Goal: Task Accomplishment & Management: Use online tool/utility

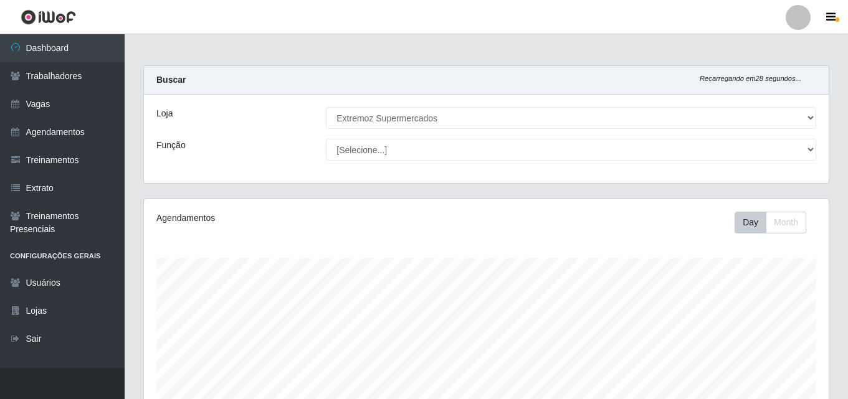
select select "519"
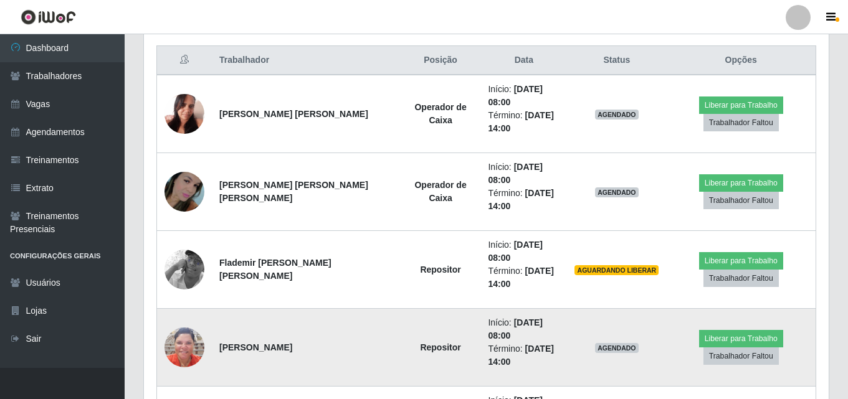
scroll to position [409, 0]
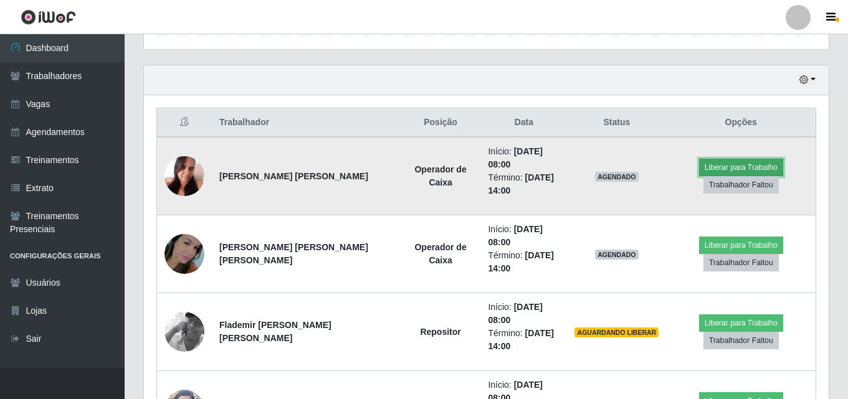
click at [724, 166] on button "Liberar para Trabalho" at bounding box center [741, 167] width 84 height 17
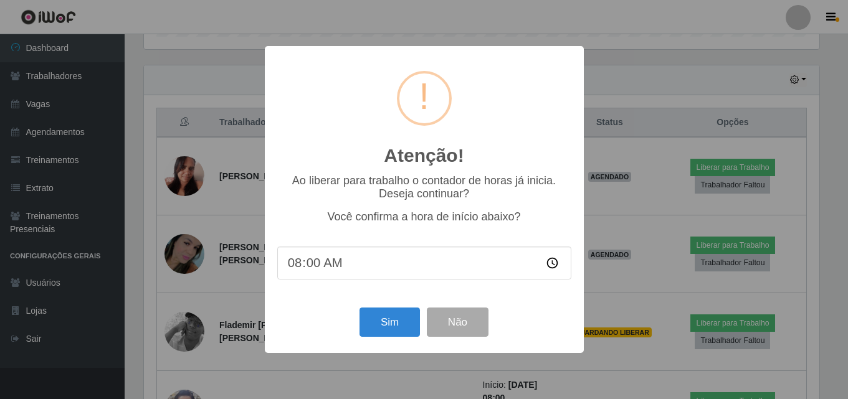
scroll to position [258, 678]
click at [400, 331] on button "Sim" at bounding box center [391, 322] width 60 height 29
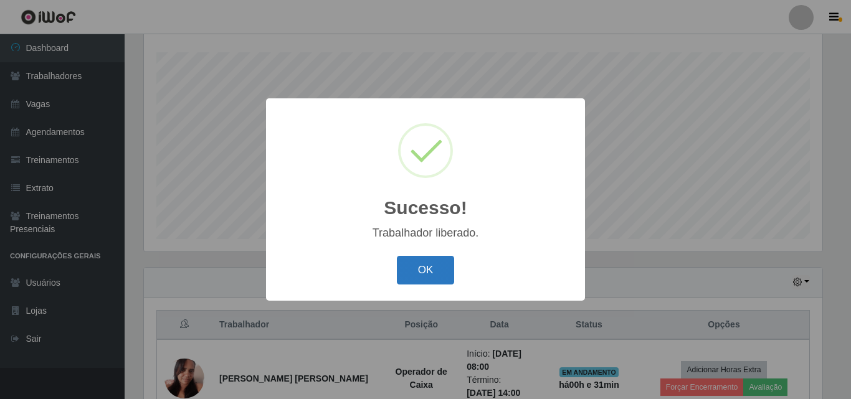
click at [430, 276] on button "OK" at bounding box center [426, 270] width 58 height 29
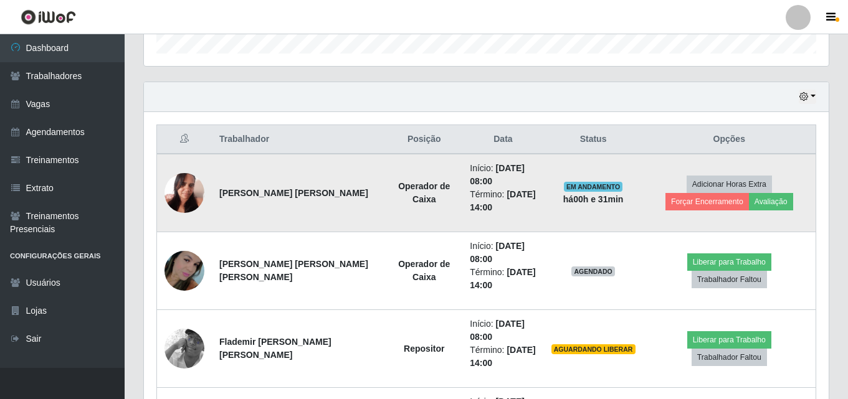
scroll to position [393, 0]
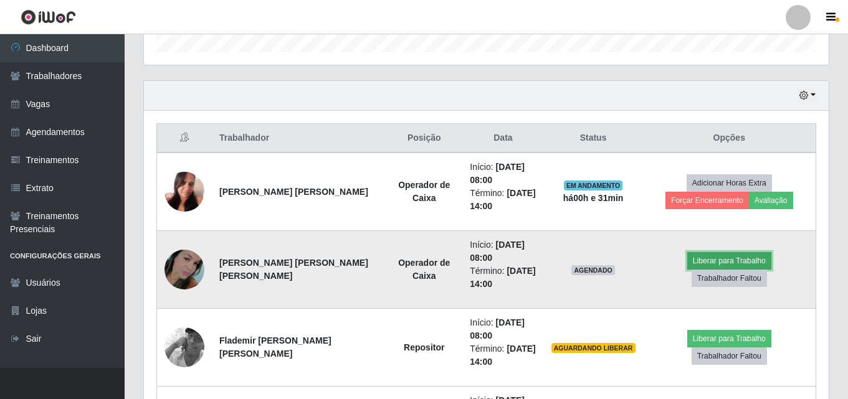
click at [687, 270] on button "Liberar para Trabalho" at bounding box center [729, 260] width 84 height 17
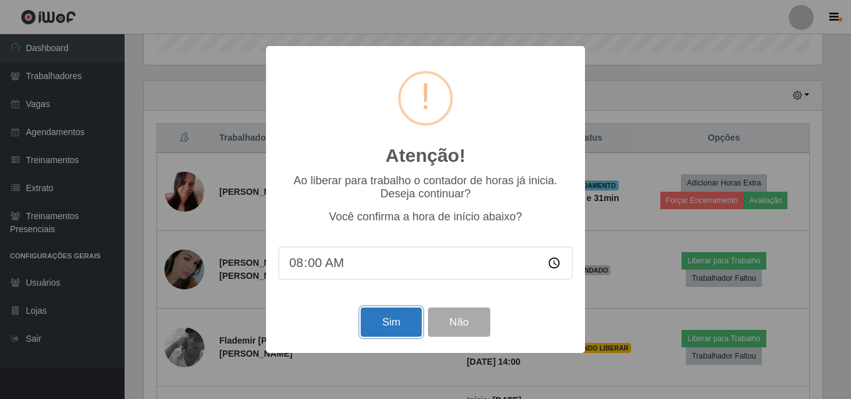
click at [393, 328] on button "Sim" at bounding box center [391, 322] width 60 height 29
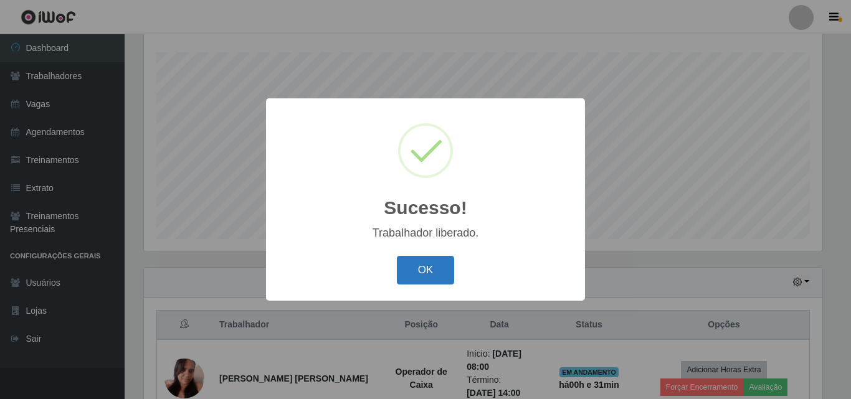
click at [418, 270] on button "OK" at bounding box center [426, 270] width 58 height 29
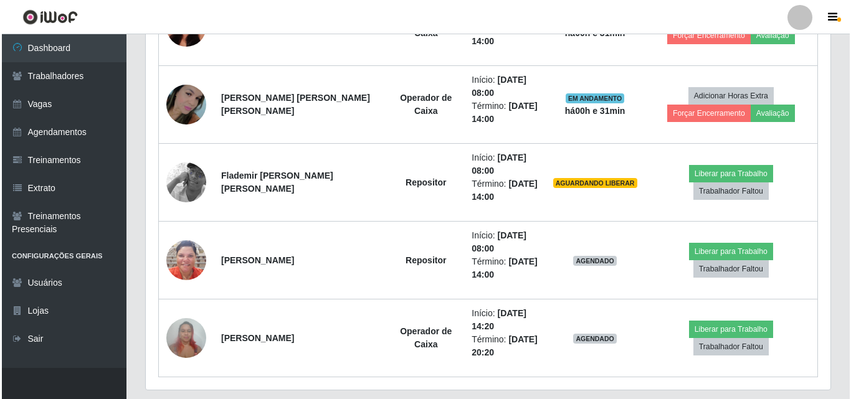
scroll to position [580, 0]
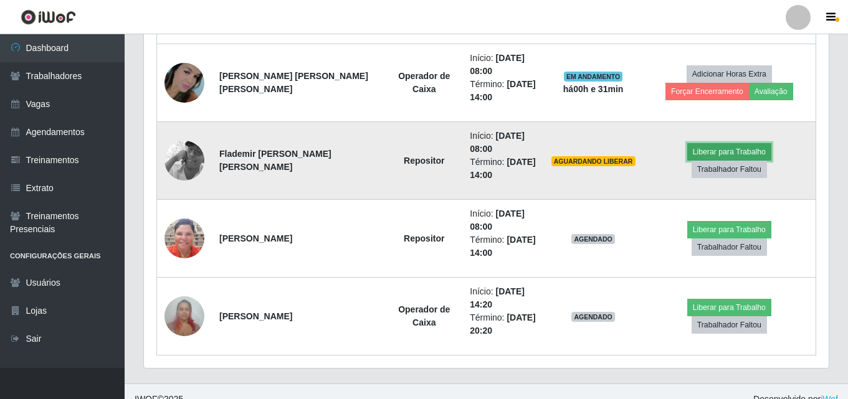
click at [687, 157] on button "Liberar para Trabalho" at bounding box center [729, 151] width 84 height 17
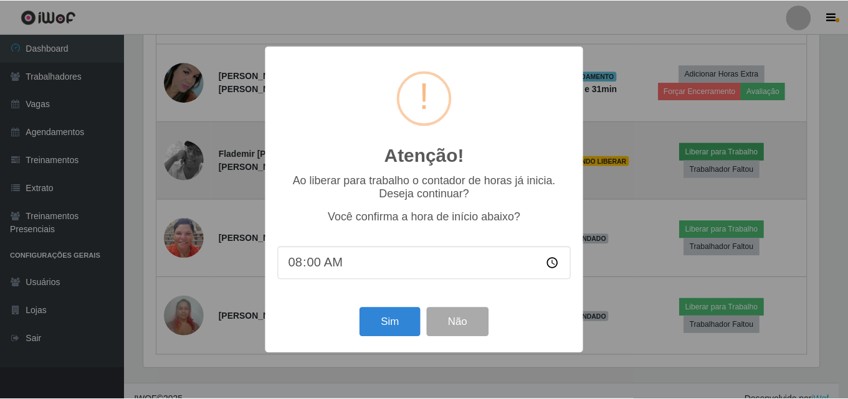
scroll to position [258, 678]
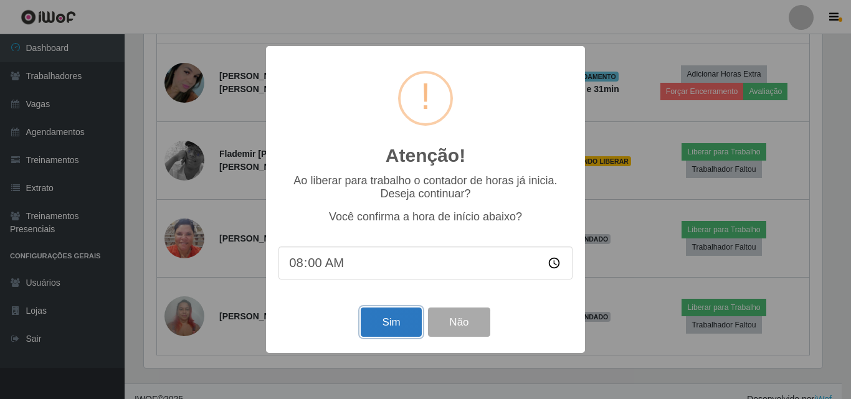
click at [407, 321] on button "Sim" at bounding box center [391, 322] width 60 height 29
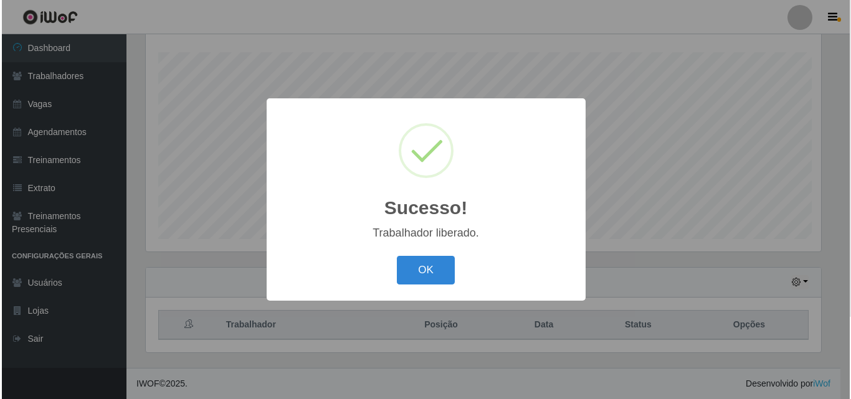
scroll to position [0, 0]
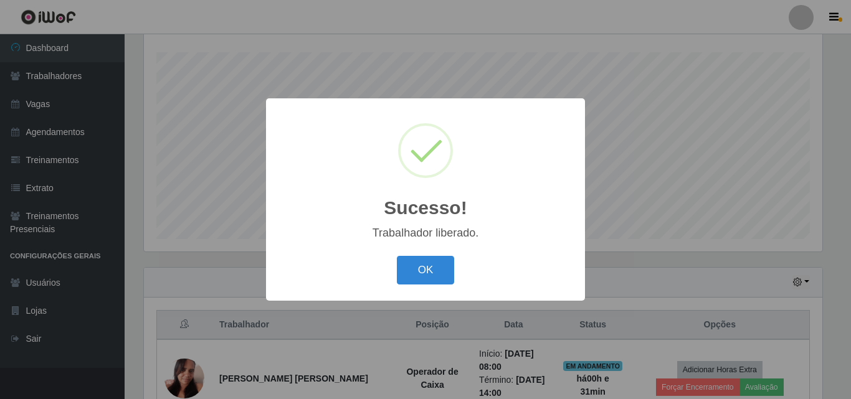
click at [417, 247] on div "Sucesso! × Trabalhador liberado. OK Cancel" at bounding box center [425, 199] width 319 height 202
click at [420, 271] on button "OK" at bounding box center [426, 270] width 58 height 29
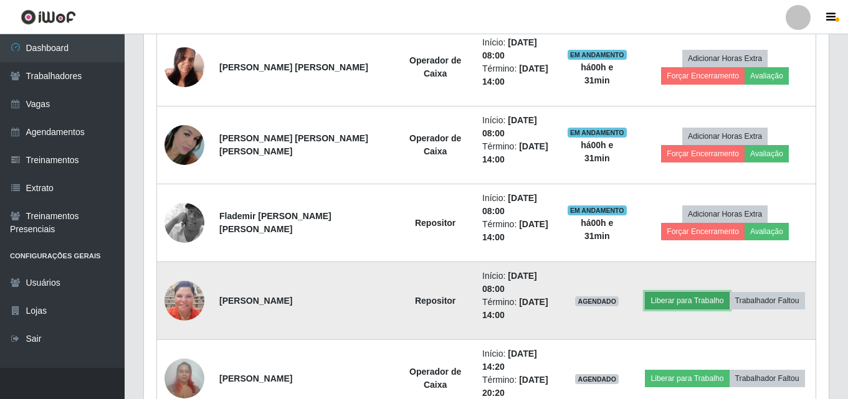
click at [666, 308] on button "Liberar para Trabalho" at bounding box center [687, 300] width 84 height 17
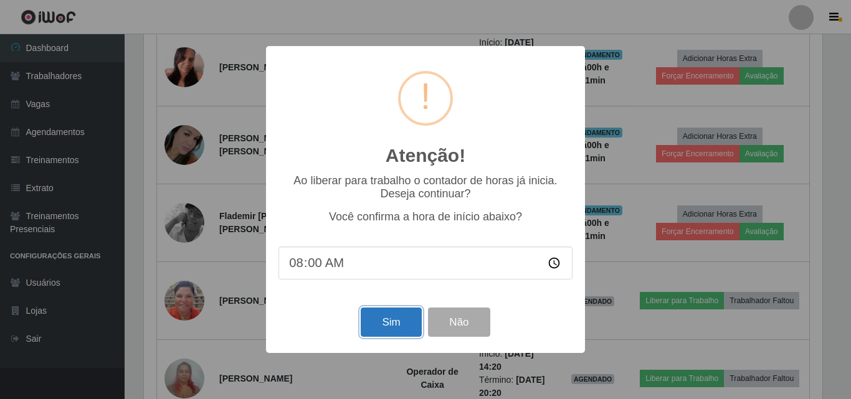
click at [387, 333] on button "Sim" at bounding box center [391, 322] width 60 height 29
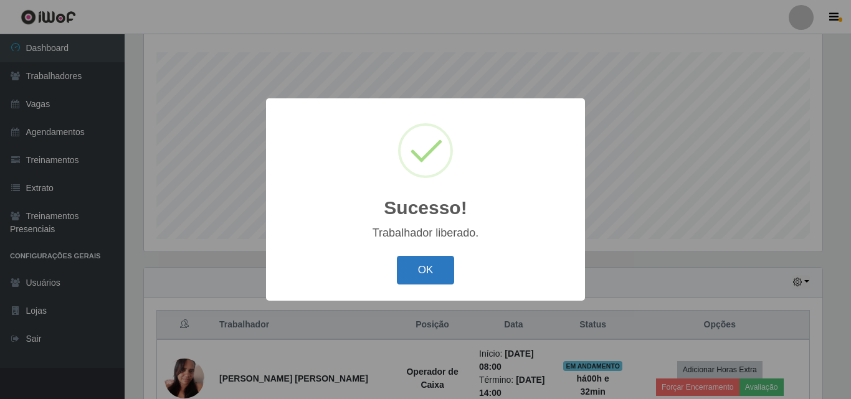
click at [417, 268] on button "OK" at bounding box center [426, 270] width 58 height 29
